Goal: Transaction & Acquisition: Purchase product/service

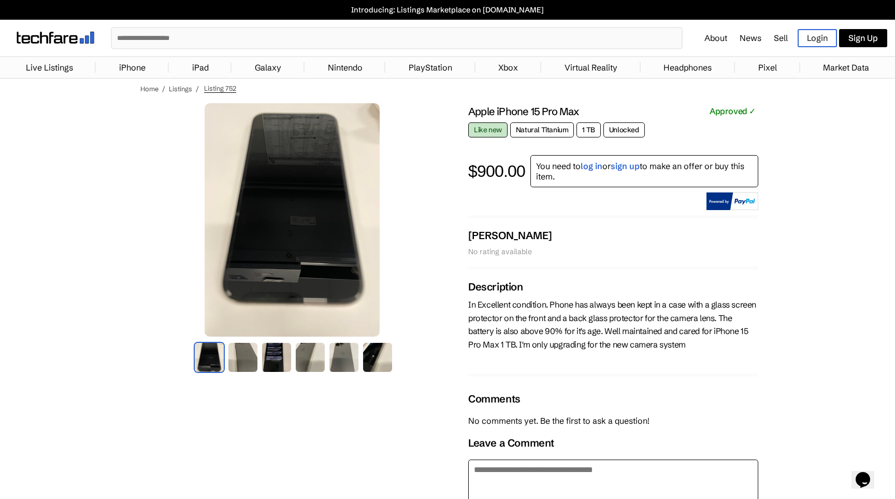
click at [370, 365] on img at bounding box center [377, 356] width 31 height 31
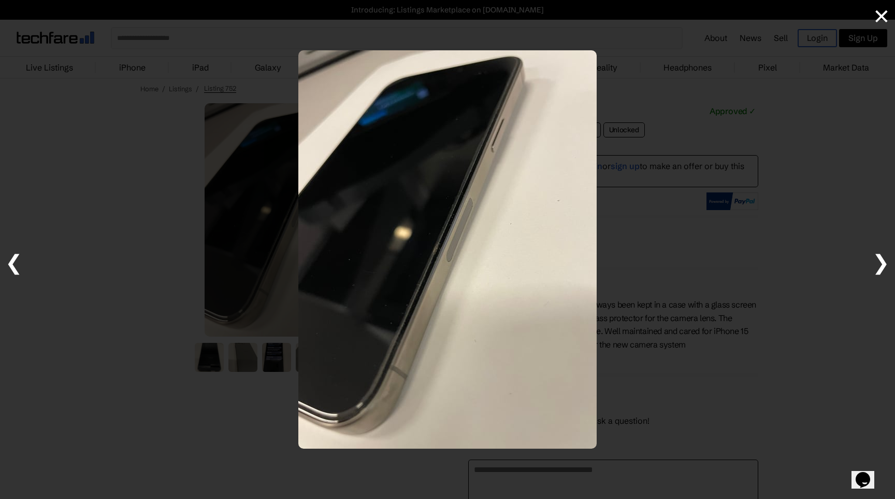
click at [681, 117] on div at bounding box center [447, 249] width 895 height 499
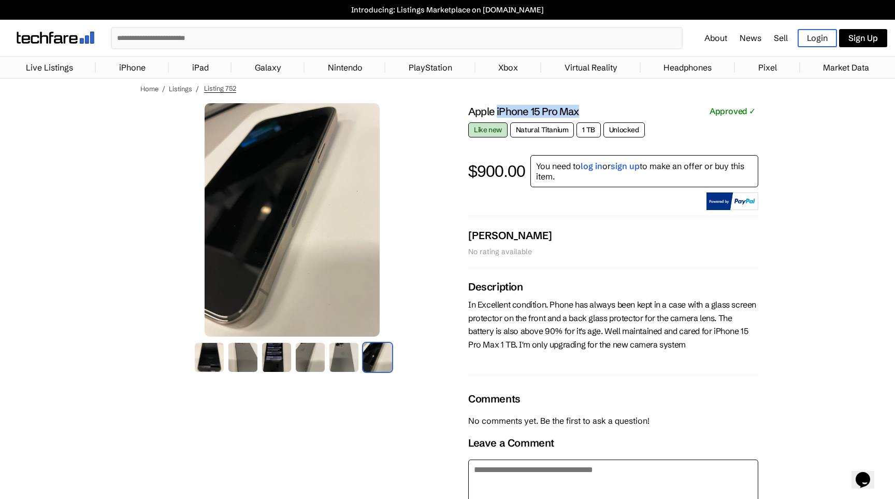
drag, startPoint x: 497, startPoint y: 112, endPoint x: 604, endPoint y: 112, distance: 106.8
click at [604, 112] on div "Apple iPhone 15 Pro Max Approved ✓" at bounding box center [613, 113] width 290 height 21
copy div "iPhone 15 Pro Max"
click at [368, 40] on input "text" at bounding box center [397, 38] width 570 height 20
paste input "**********"
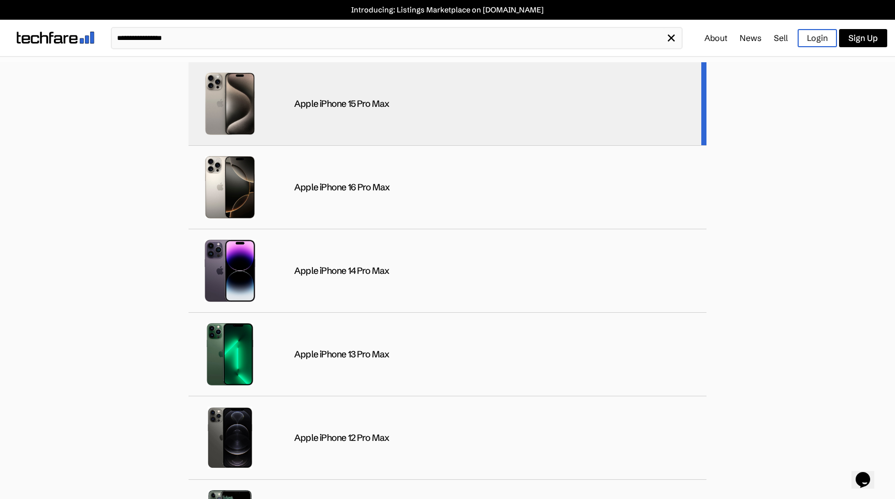
type input "**********"
click at [450, 101] on div "Apple iPhone 15 Pro Max" at bounding box center [448, 103] width 518 height 83
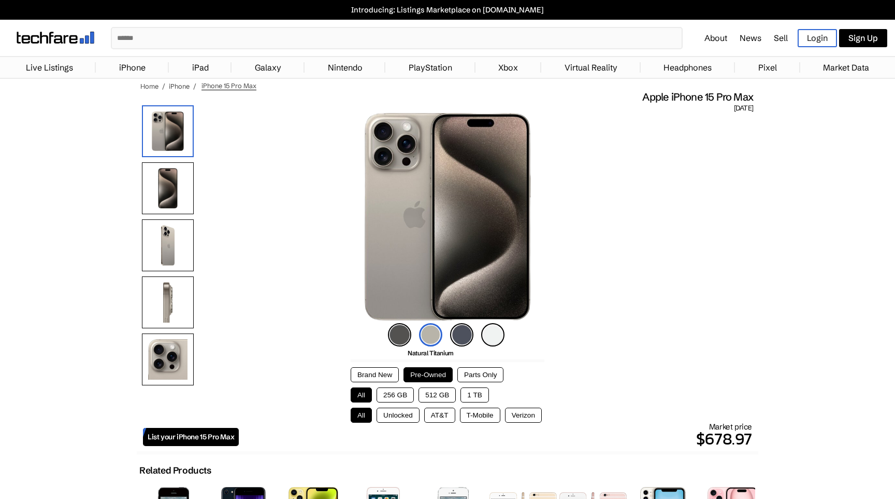
click at [478, 397] on button "1 TB" at bounding box center [475, 394] width 28 height 15
click at [392, 413] on button "Unlocked" at bounding box center [398, 414] width 43 height 15
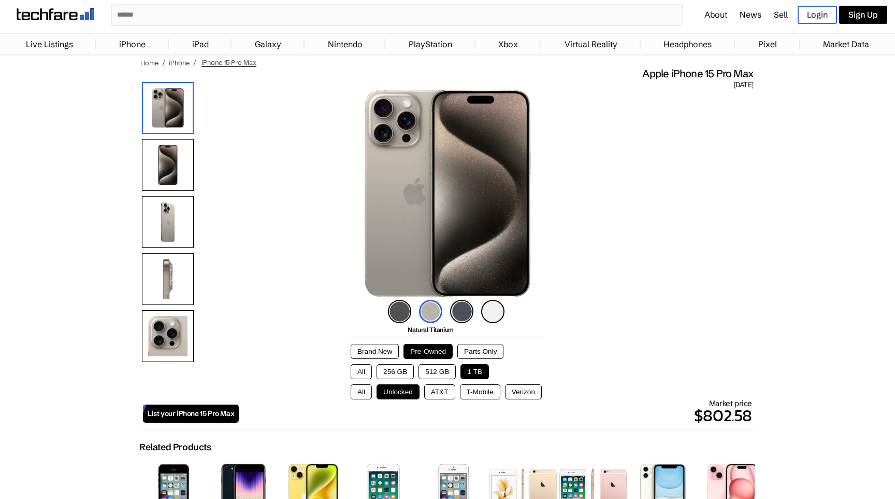
scroll to position [23, 0]
